Goal: Download file/media

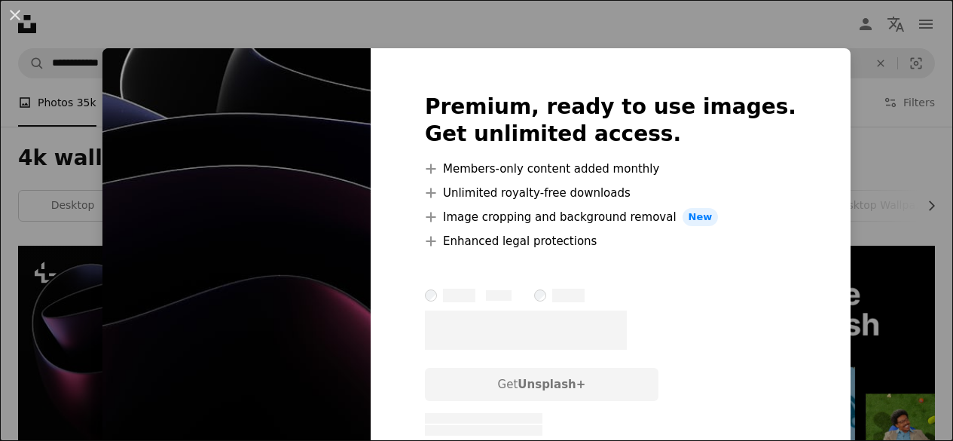
scroll to position [139, 0]
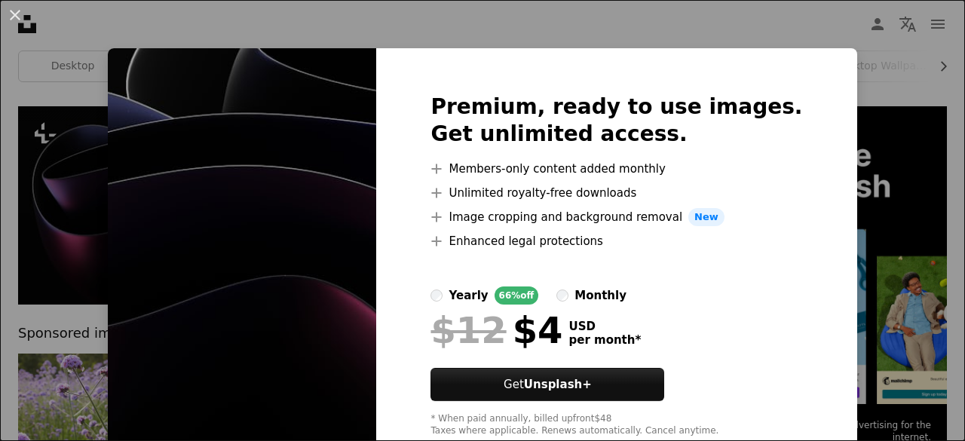
click at [863, 101] on div "An X shape Premium, ready to use images. Get unlimited access. A plus sign Memb…" at bounding box center [482, 220] width 965 height 441
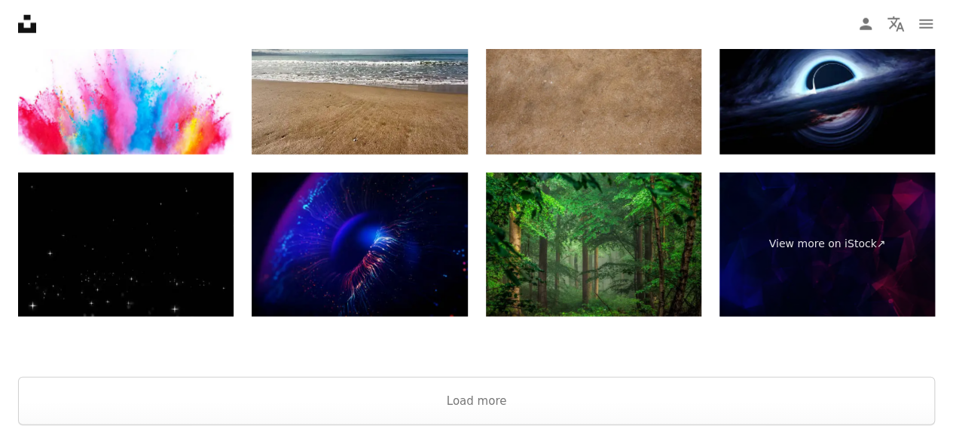
scroll to position [1976, 0]
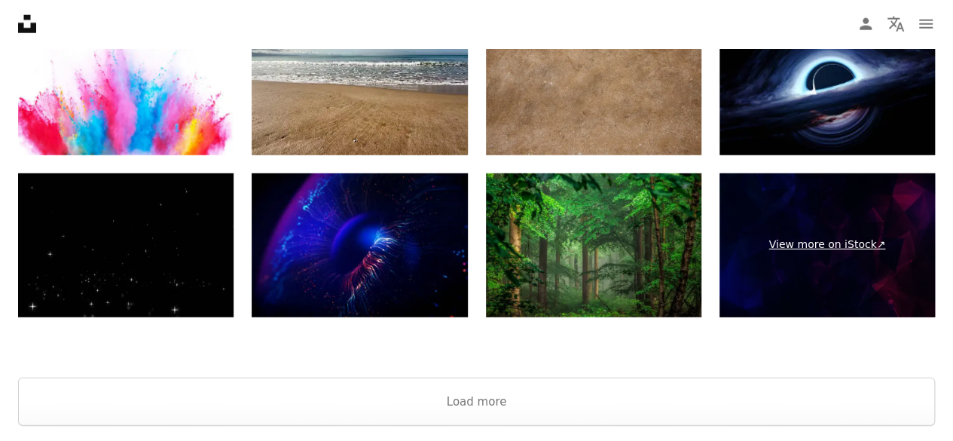
click at [804, 274] on link "View more on iStock ↗" at bounding box center [828, 245] width 216 height 144
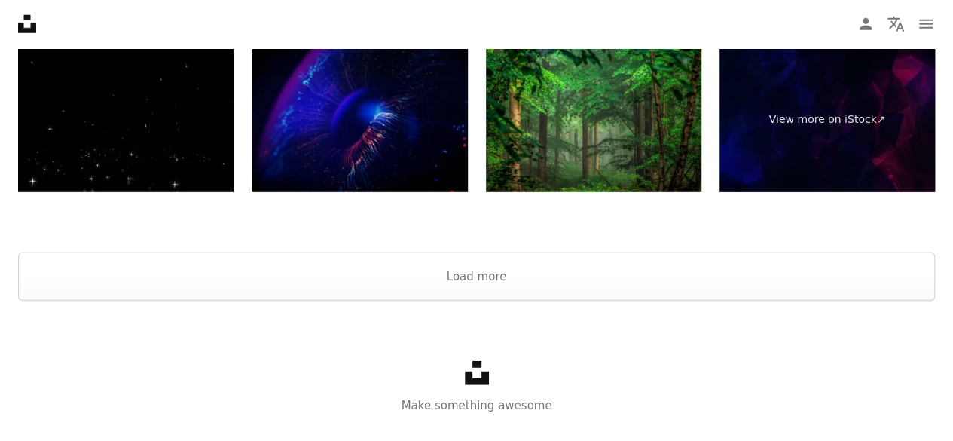
scroll to position [2132, 0]
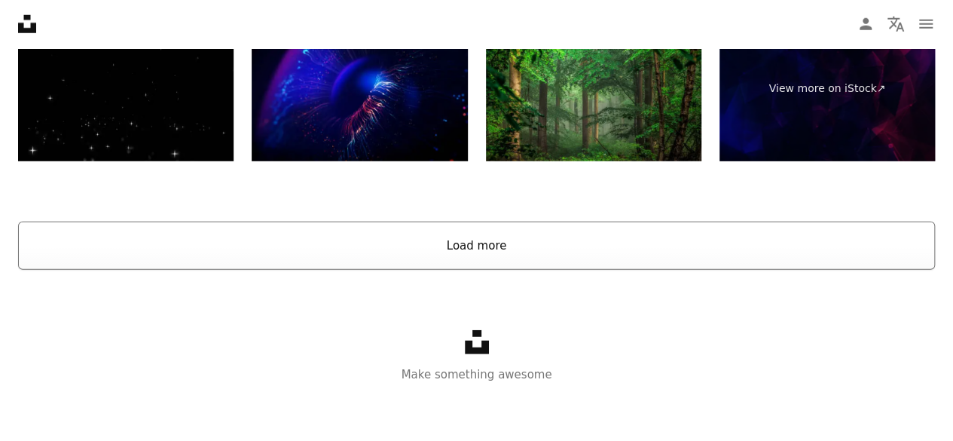
click at [421, 268] on button "Load more" at bounding box center [476, 246] width 917 height 48
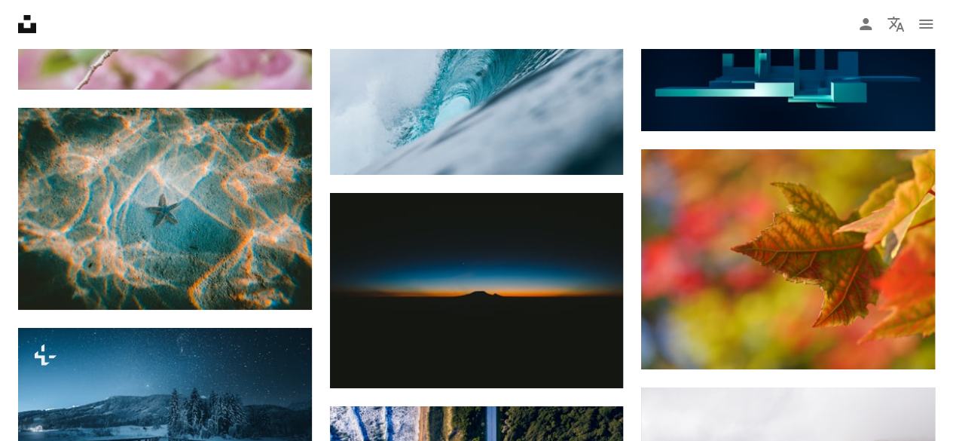
scroll to position [8453, 0]
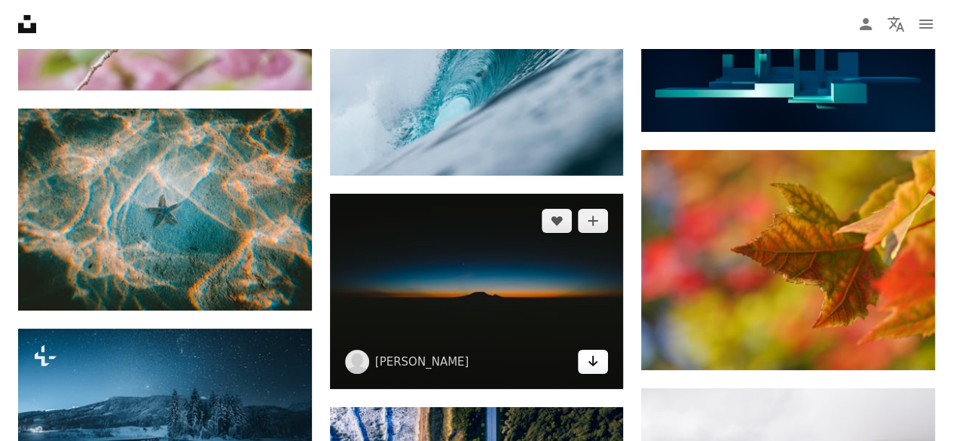
click at [599, 364] on link "Arrow pointing down" at bounding box center [593, 362] width 30 height 24
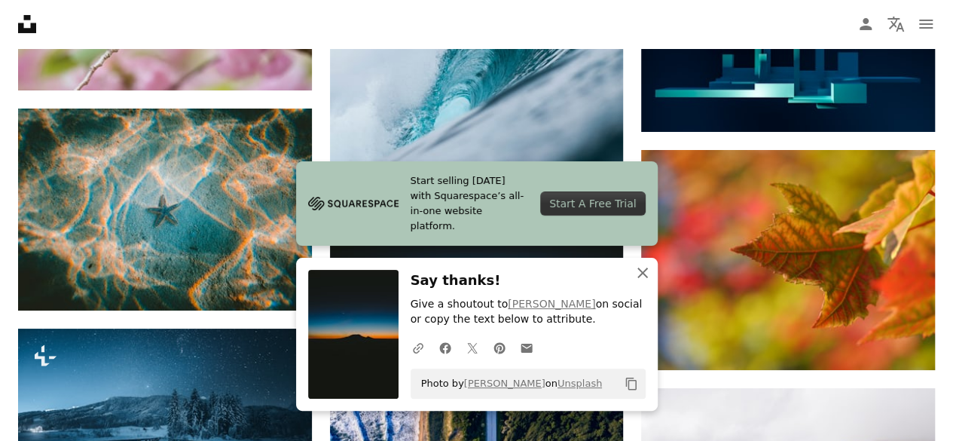
click at [645, 277] on icon "button" at bounding box center [643, 273] width 11 height 11
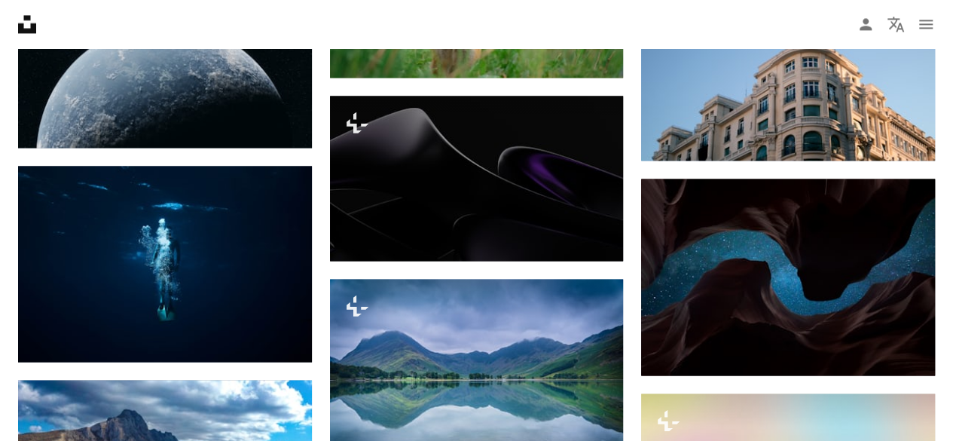
scroll to position [9760, 0]
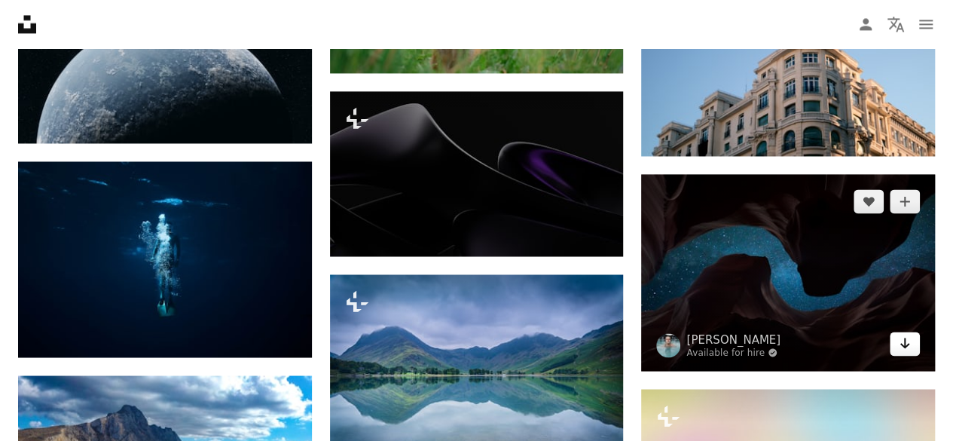
click at [910, 338] on icon "Arrow pointing down" at bounding box center [905, 343] width 12 height 18
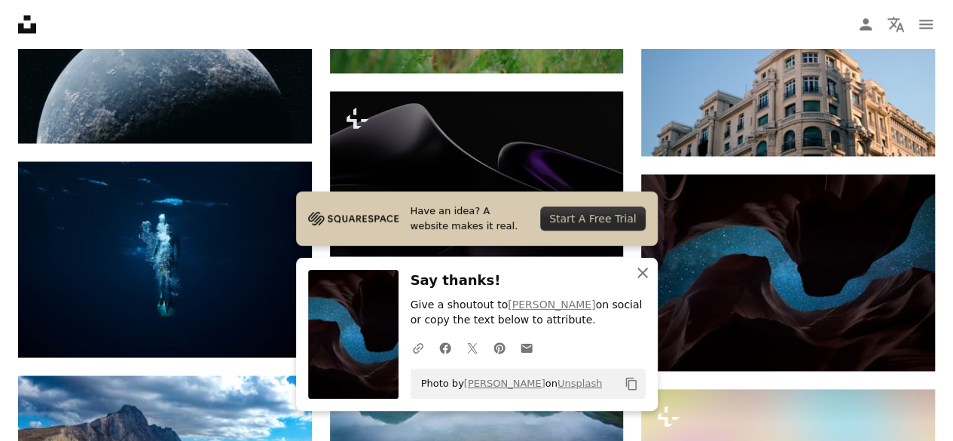
click at [645, 266] on icon "An X shape" at bounding box center [643, 273] width 18 height 18
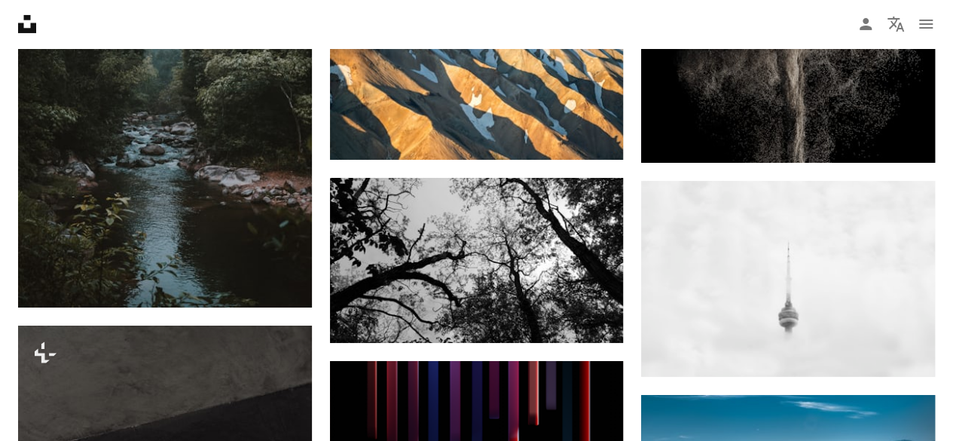
scroll to position [22842, 0]
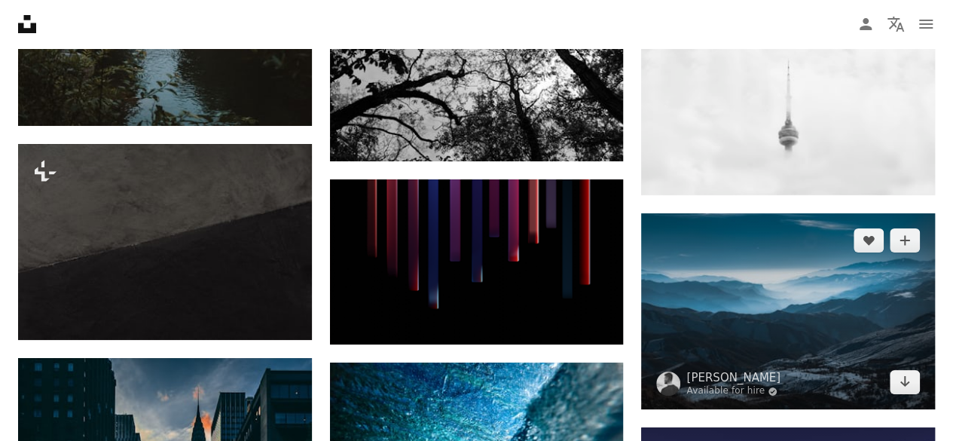
click at [747, 319] on img at bounding box center [788, 311] width 294 height 196
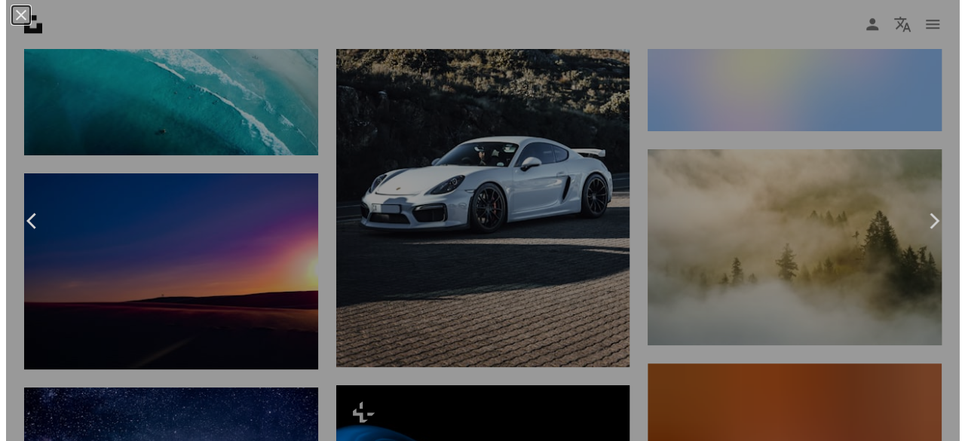
scroll to position [23791, 0]
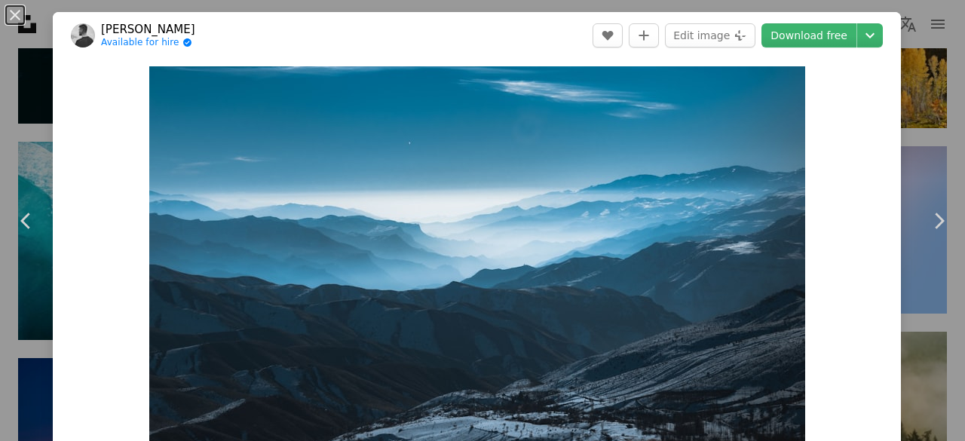
click at [915, 144] on div "An X shape Chevron left Chevron right [PERSON_NAME] Available for hire A checkm…" at bounding box center [482, 220] width 965 height 441
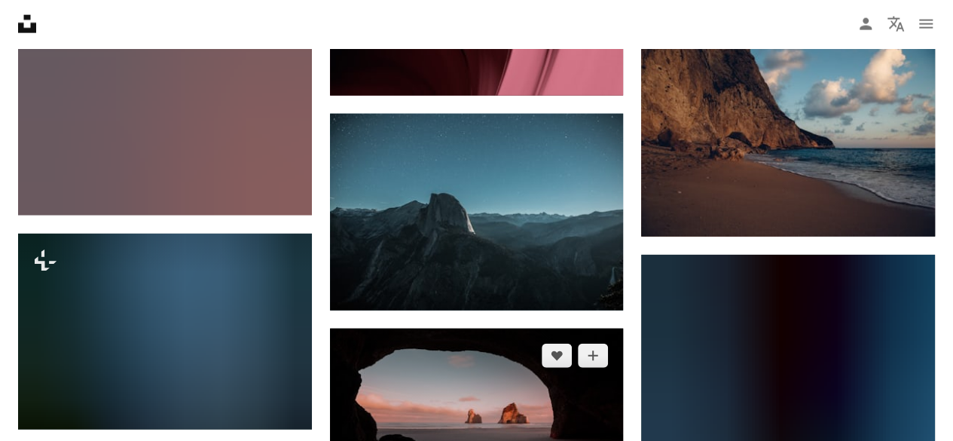
scroll to position [38921, 0]
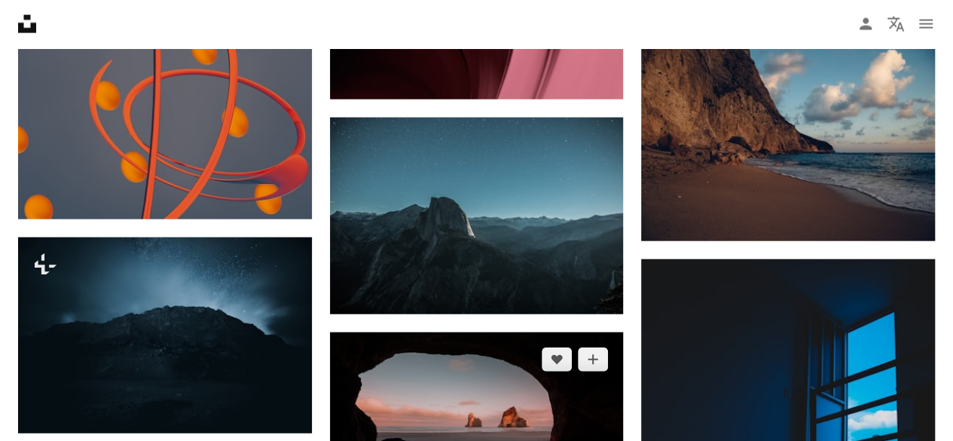
drag, startPoint x: 577, startPoint y: 414, endPoint x: 577, endPoint y: 426, distance: 12.1
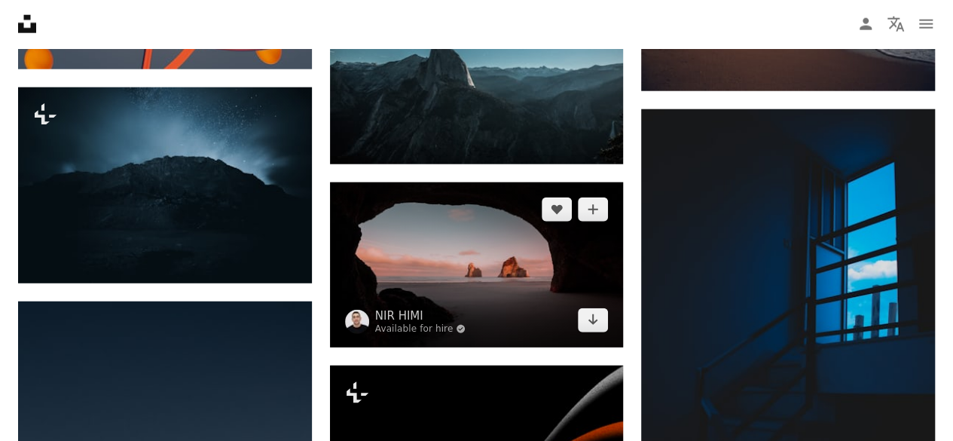
scroll to position [39072, 0]
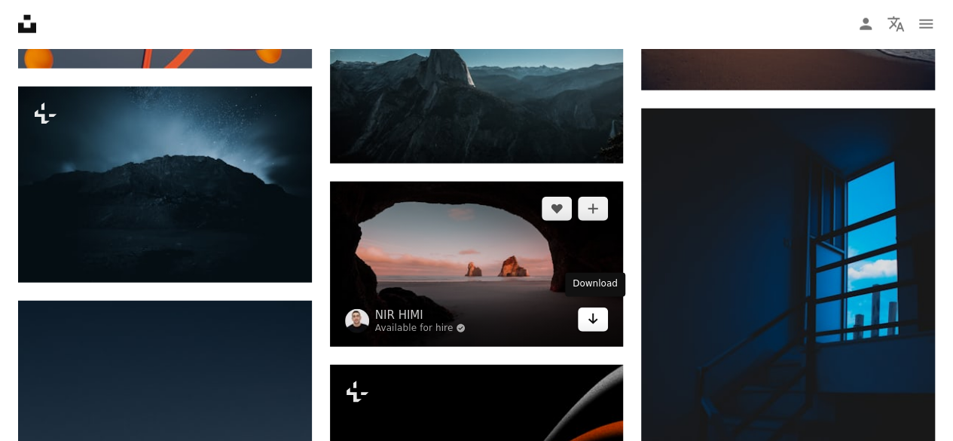
click at [593, 315] on icon "Download" at bounding box center [594, 319] width 10 height 11
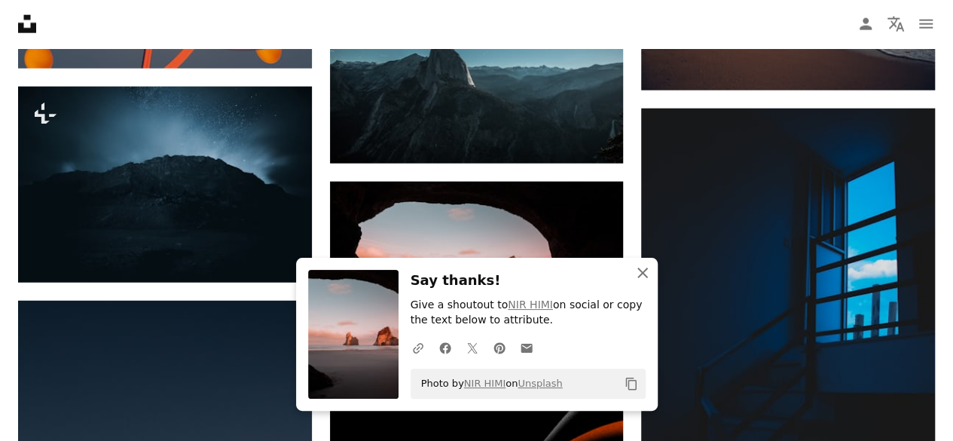
click at [638, 274] on icon "An X shape" at bounding box center [643, 273] width 18 height 18
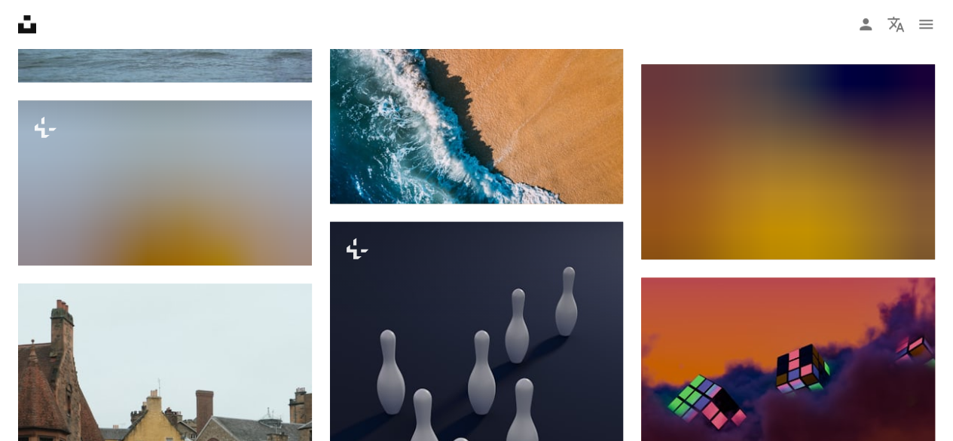
scroll to position [55707, 0]
